Goal: Navigation & Orientation: Understand site structure

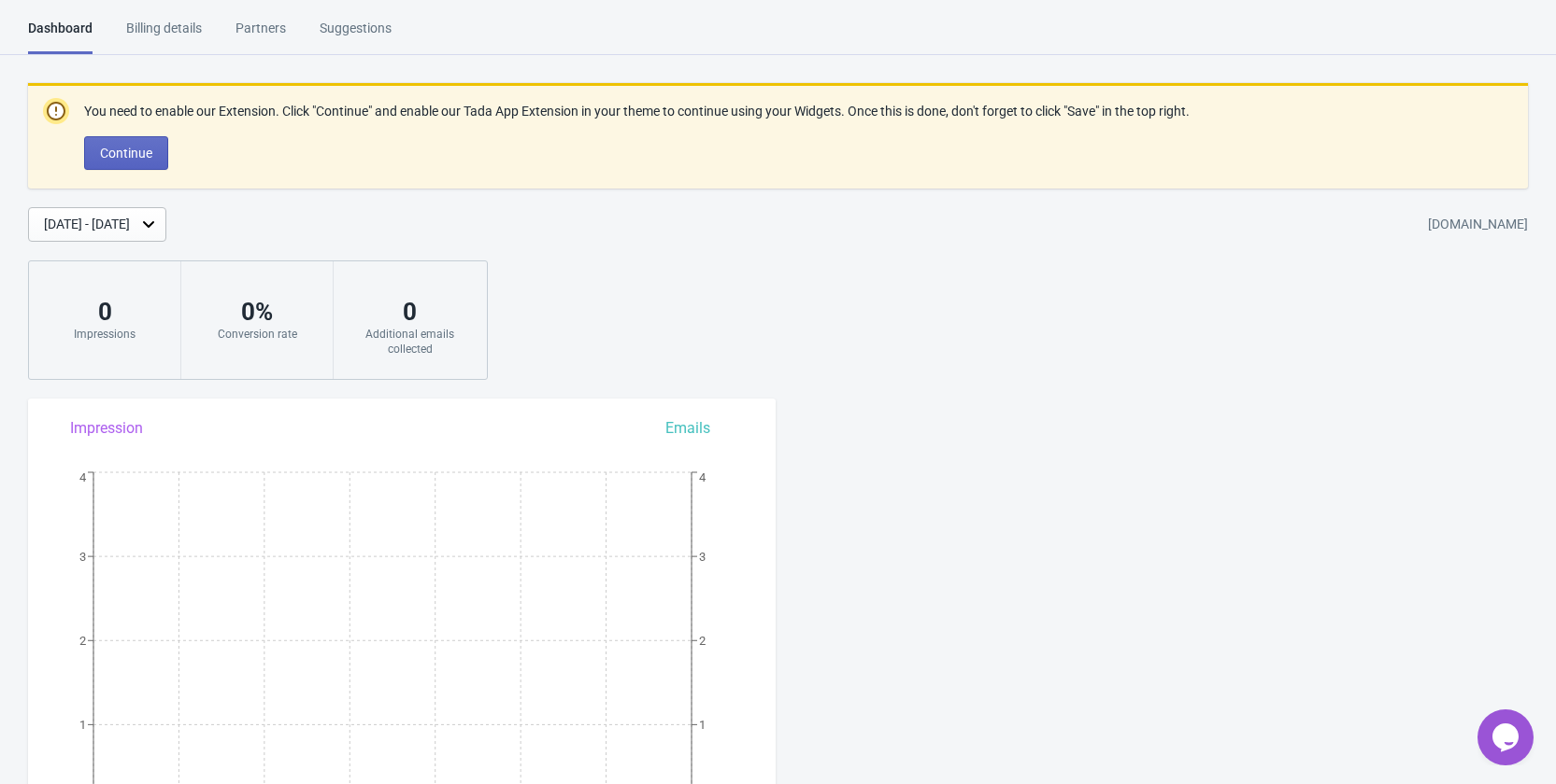
click at [156, 27] on div "Billing details" at bounding box center [164, 35] width 76 height 33
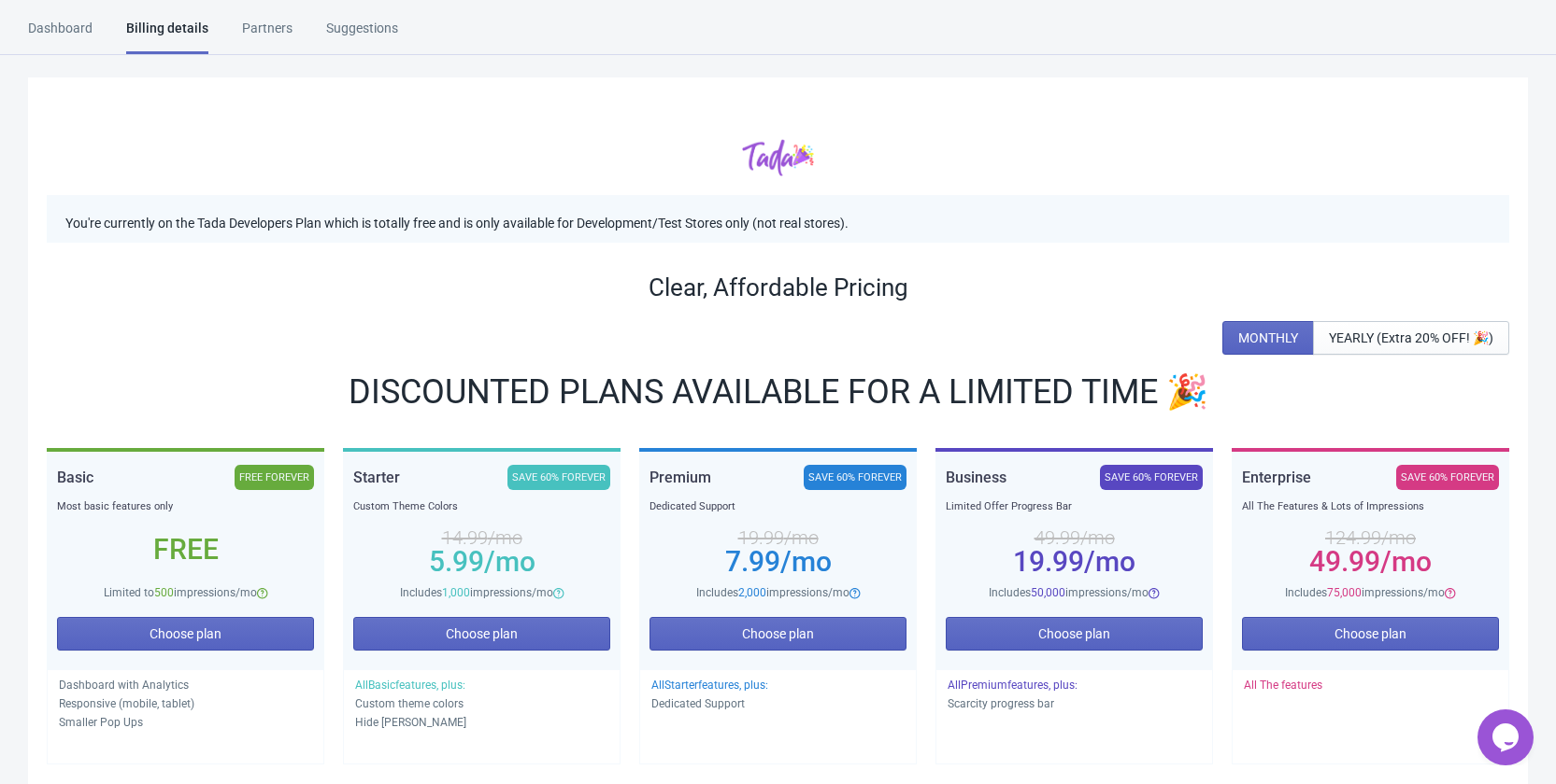
click at [270, 42] on div "Partners" at bounding box center [266, 35] width 51 height 33
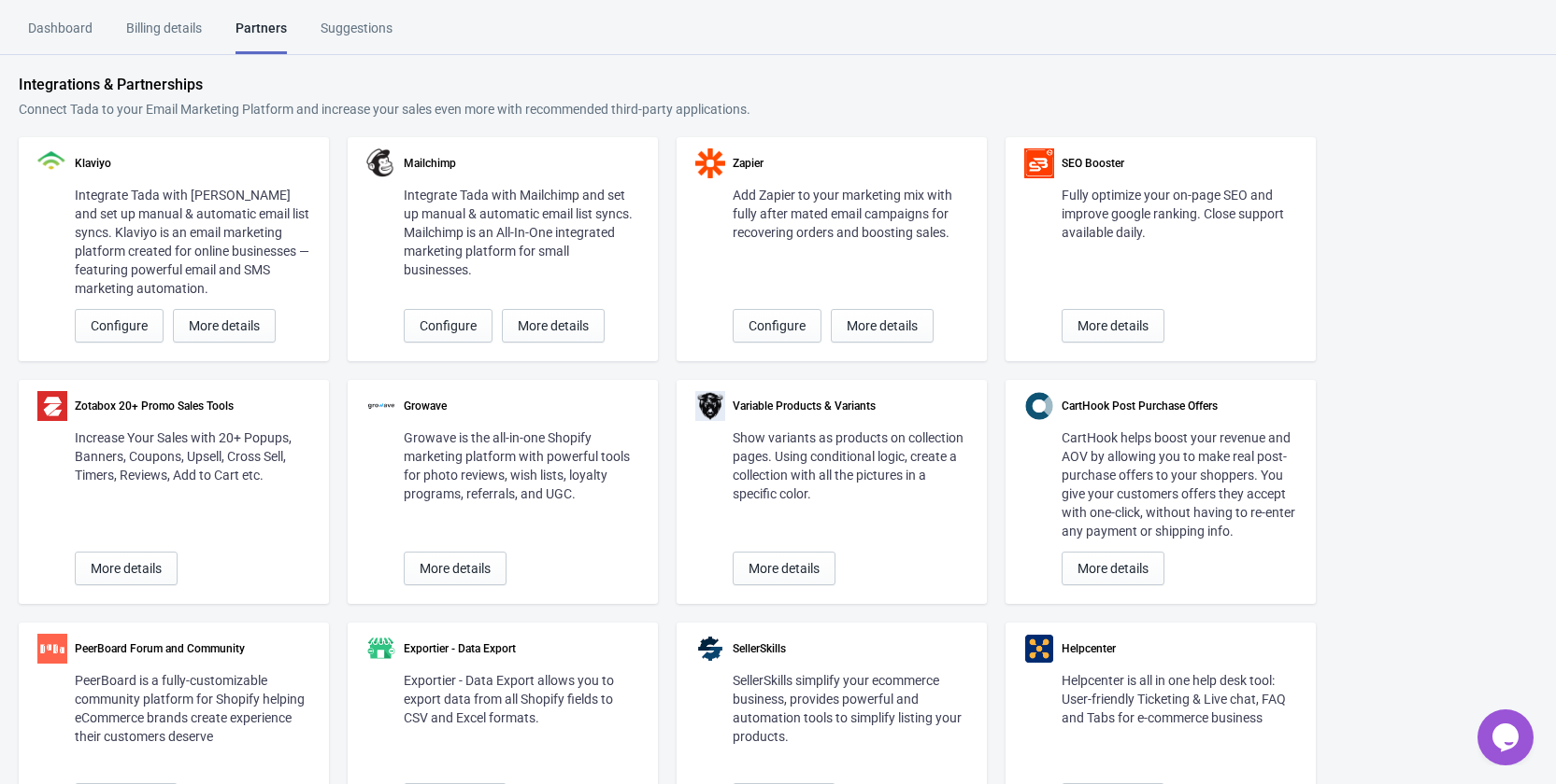
click at [379, 46] on div "Suggestions" at bounding box center [356, 35] width 72 height 33
click at [73, 29] on div "Dashboard" at bounding box center [60, 35] width 65 height 33
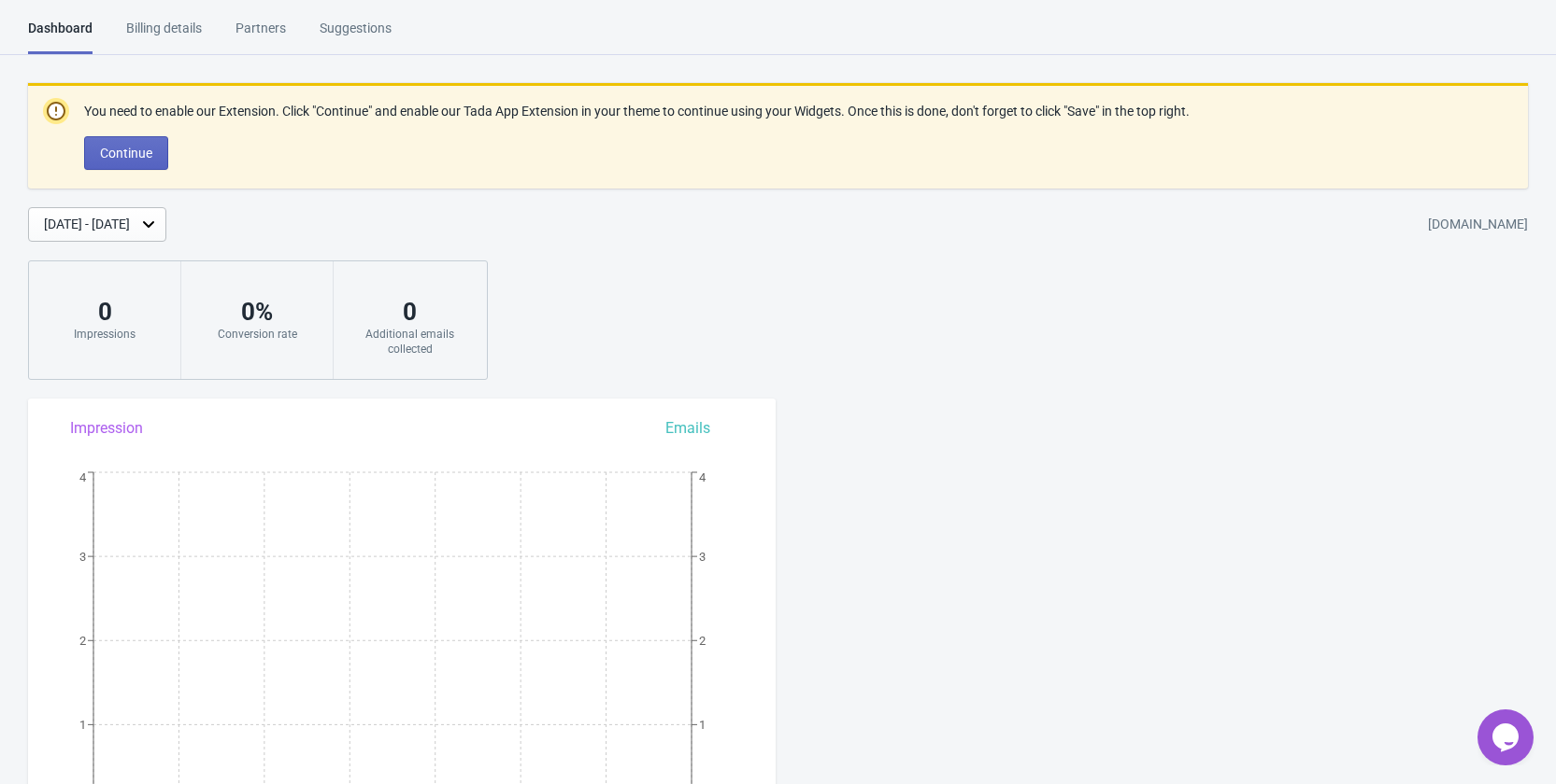
click at [151, 23] on div "Billing details" at bounding box center [164, 35] width 76 height 33
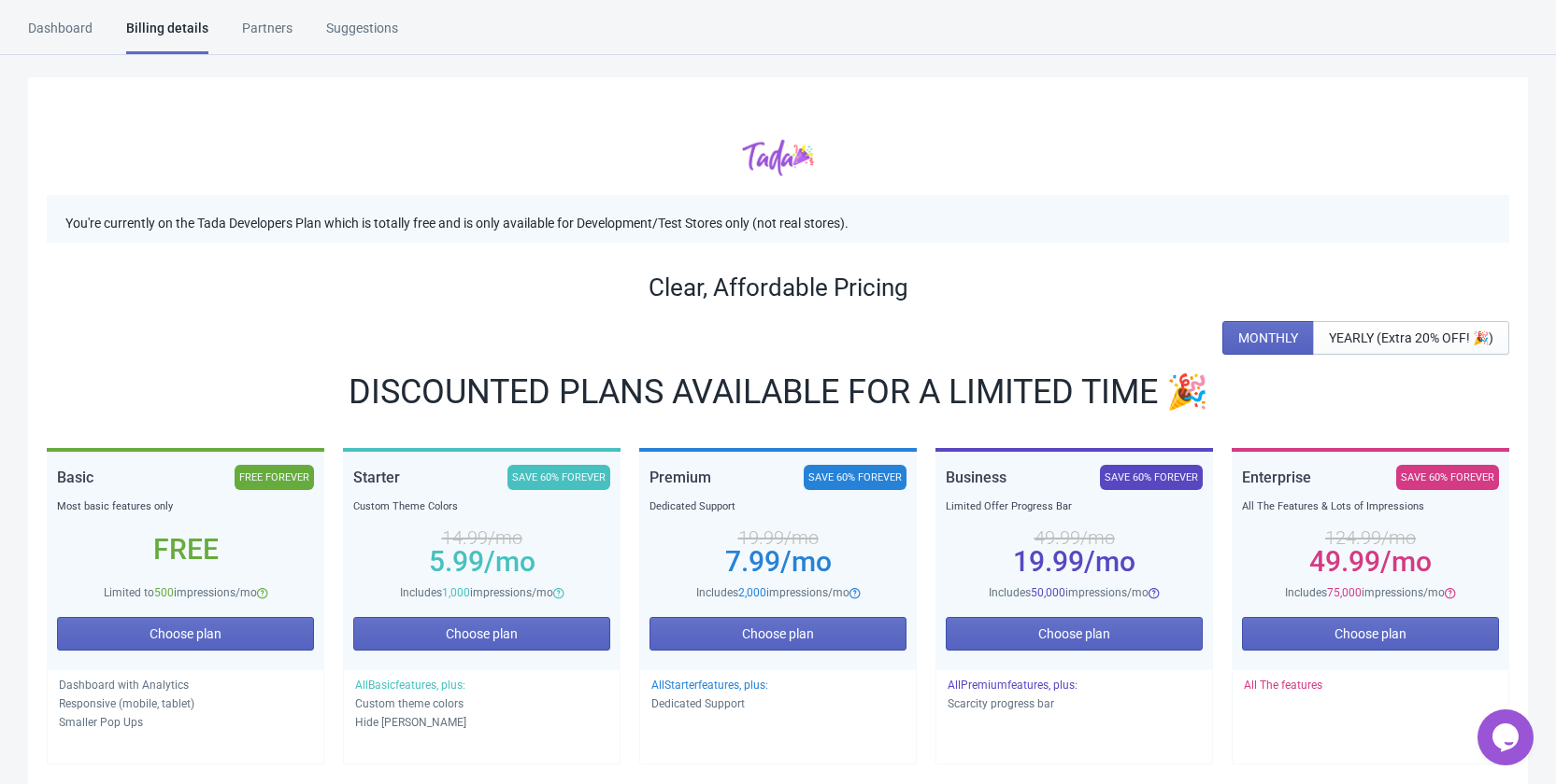
click at [244, 36] on div "Partners" at bounding box center [266, 35] width 51 height 33
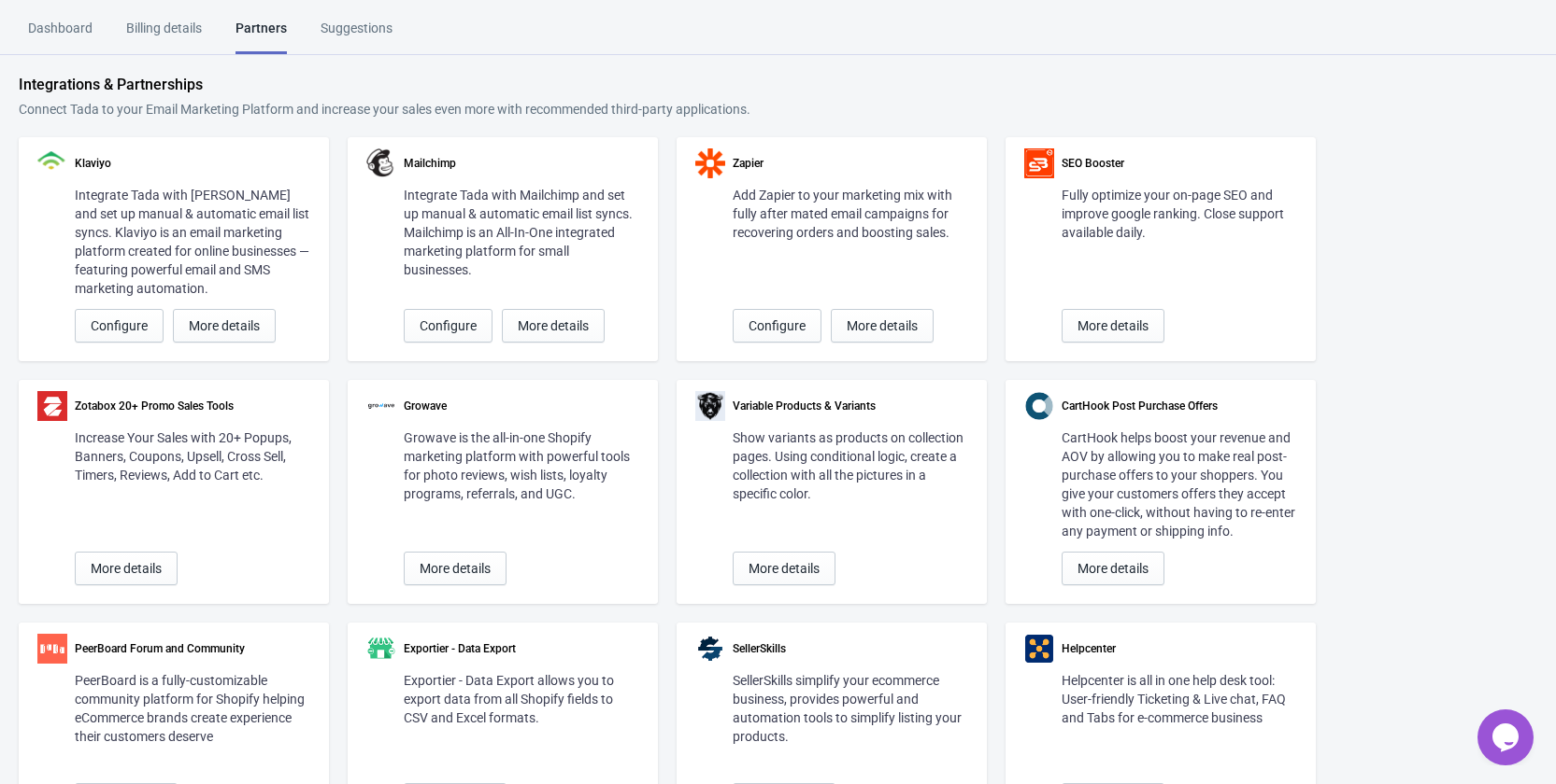
click at [363, 43] on div "Suggestions" at bounding box center [356, 35] width 72 height 33
click at [57, 33] on div "Dashboard" at bounding box center [60, 35] width 65 height 33
